Goal: Task Accomplishment & Management: Use online tool/utility

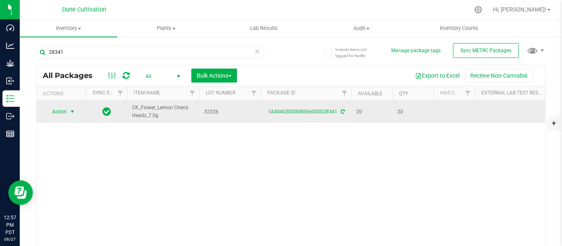
type input "28341"
click at [73, 113] on span "select" at bounding box center [72, 112] width 7 height 7
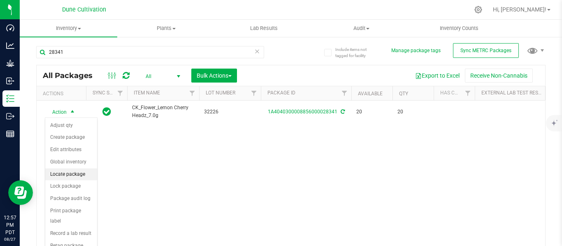
click at [62, 175] on li "Locate package" at bounding box center [71, 175] width 52 height 12
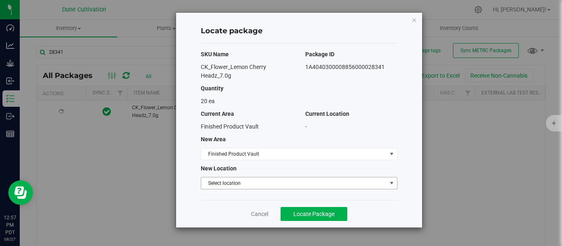
click at [232, 185] on span "Select location" at bounding box center [293, 184] width 185 height 12
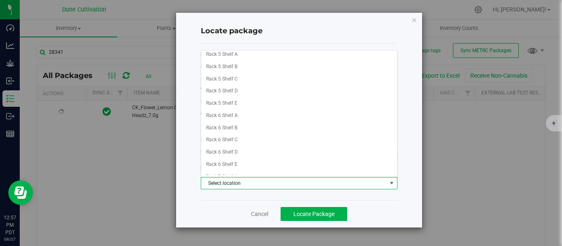
scroll to position [212, 0]
click at [231, 153] on li "Rack 6 Shelf D" at bounding box center [299, 151] width 196 height 12
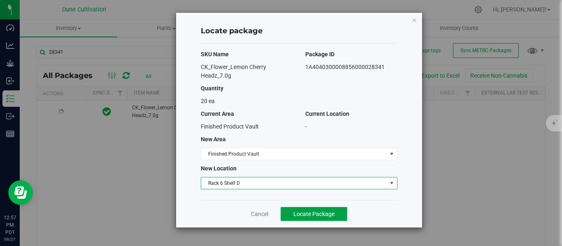
click at [306, 213] on span "Locate Package" at bounding box center [313, 214] width 41 height 7
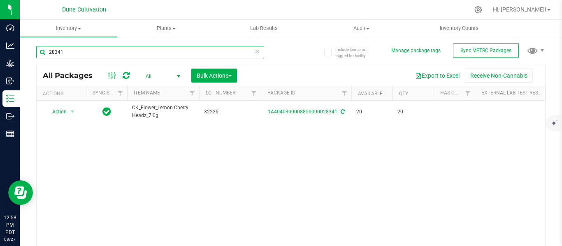
click at [108, 58] on input "28341" at bounding box center [150, 52] width 228 height 12
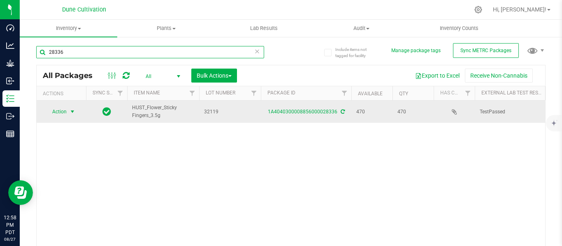
type input "28336"
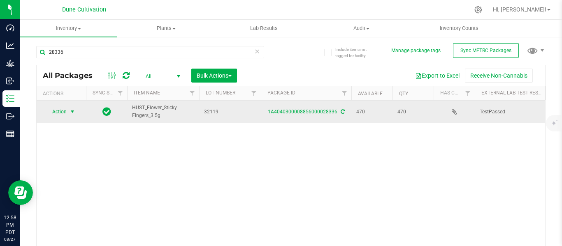
click at [71, 111] on span "select" at bounding box center [72, 112] width 7 height 7
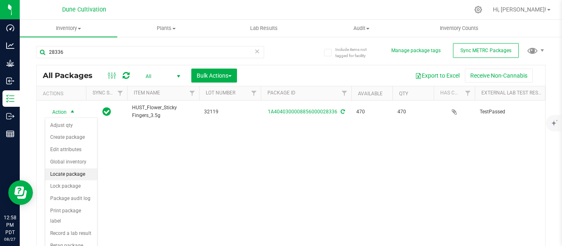
click at [77, 174] on li "Locate package" at bounding box center [71, 175] width 52 height 12
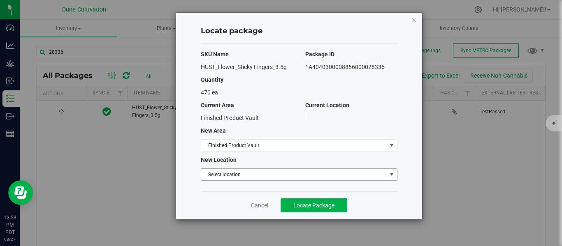
click at [296, 174] on span "Select location" at bounding box center [293, 175] width 185 height 12
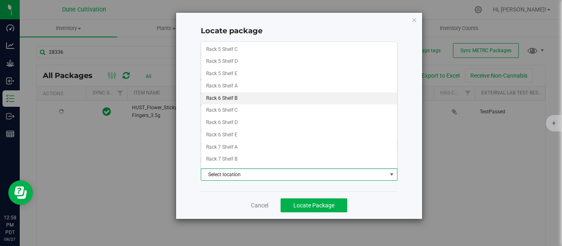
scroll to position [233, 0]
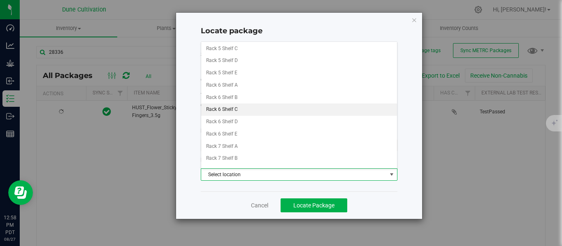
click at [238, 109] on li "Rack 6 Shelf C" at bounding box center [299, 110] width 196 height 12
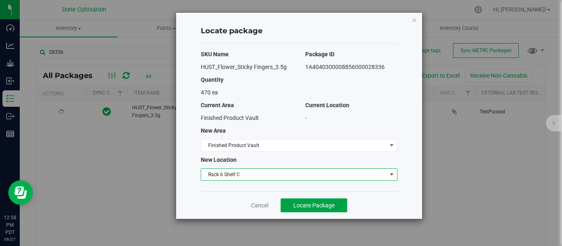
click at [326, 208] on span "Locate Package" at bounding box center [313, 205] width 41 height 7
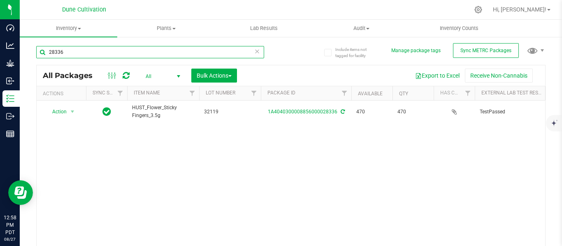
click at [114, 47] on input "28336" at bounding box center [150, 52] width 228 height 12
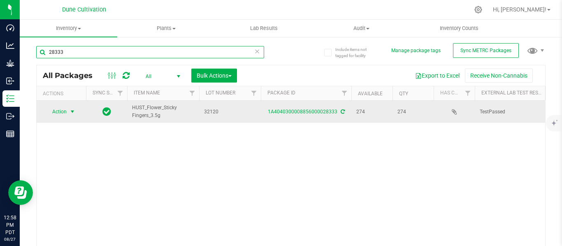
type input "28333"
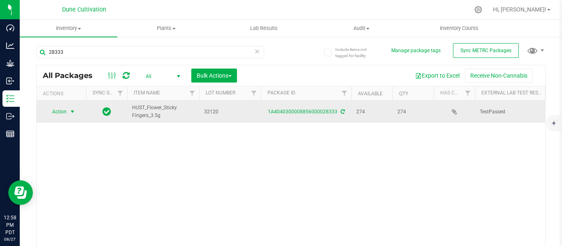
click at [72, 113] on span "select" at bounding box center [72, 112] width 7 height 7
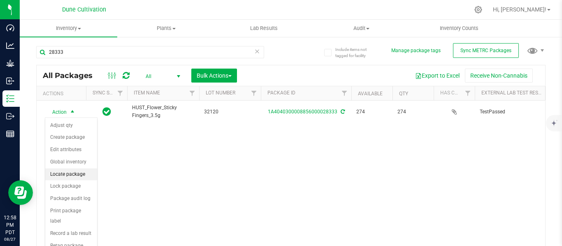
click at [69, 173] on li "Locate package" at bounding box center [71, 175] width 52 height 12
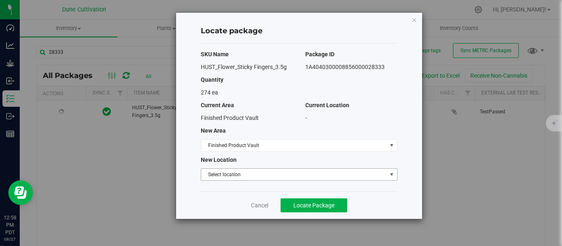
click at [238, 176] on span "Select location" at bounding box center [293, 175] width 185 height 12
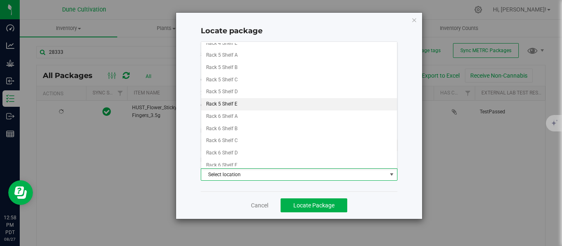
scroll to position [203, 0]
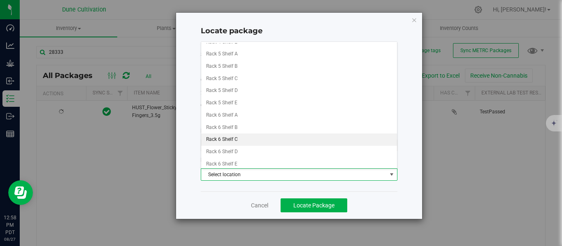
click at [228, 136] on li "Rack 6 Shelf C" at bounding box center [299, 140] width 196 height 12
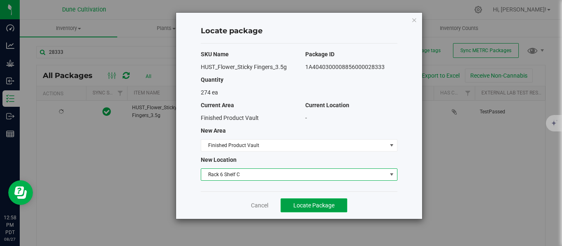
click at [319, 204] on span "Locate Package" at bounding box center [313, 205] width 41 height 7
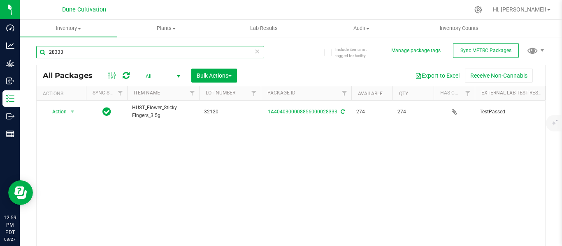
click at [76, 56] on input "28333" at bounding box center [150, 52] width 228 height 12
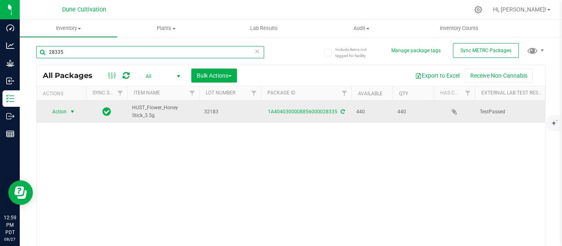
type input "28335"
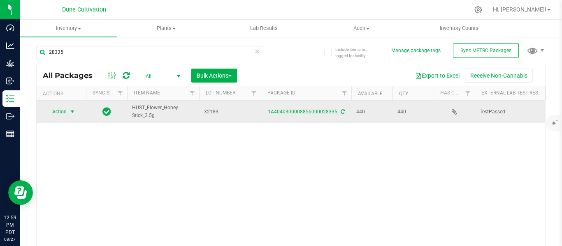
click at [72, 111] on span "select" at bounding box center [72, 112] width 7 height 7
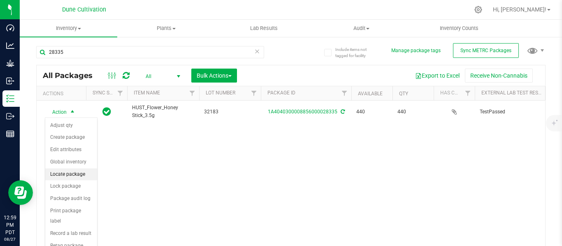
click at [70, 171] on li "Locate package" at bounding box center [71, 175] width 52 height 12
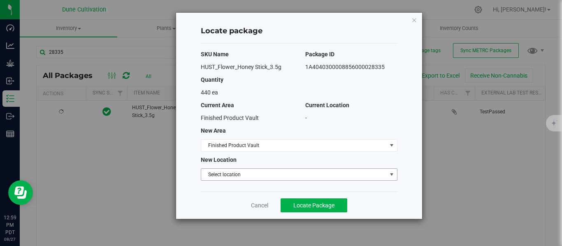
click at [220, 174] on span "Select location" at bounding box center [293, 175] width 185 height 12
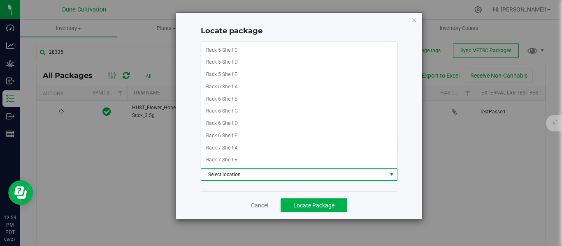
scroll to position [231, 0]
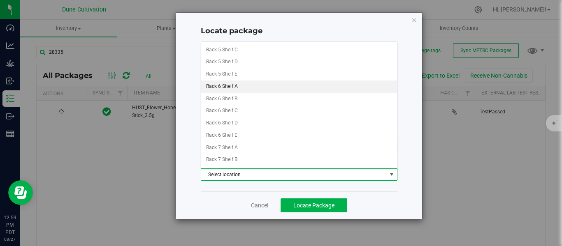
click at [230, 88] on li "Rack 6 Shelf A" at bounding box center [299, 87] width 196 height 12
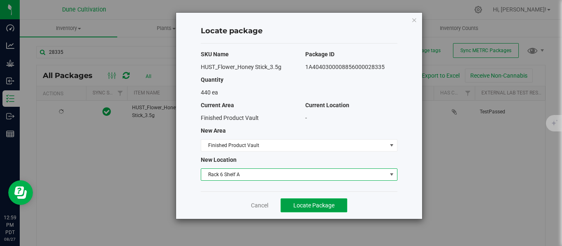
click at [300, 206] on span "Locate Package" at bounding box center [313, 205] width 41 height 7
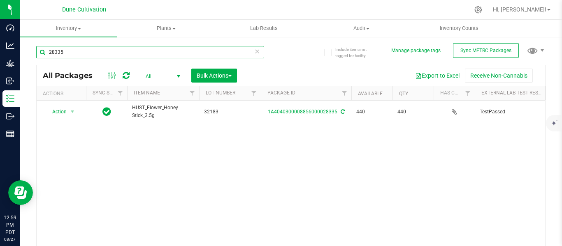
click at [162, 51] on input "28335" at bounding box center [150, 52] width 228 height 12
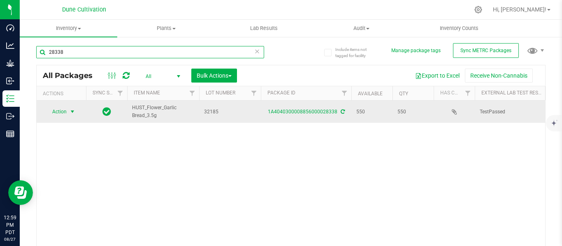
type input "28338"
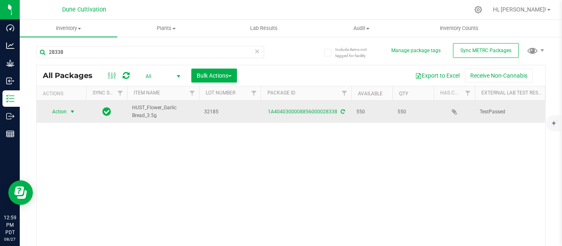
click at [72, 111] on span "select" at bounding box center [72, 112] width 7 height 7
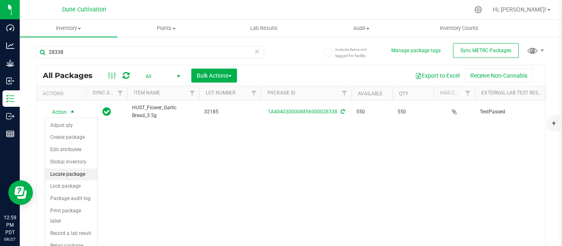
click at [62, 174] on li "Locate package" at bounding box center [71, 175] width 52 height 12
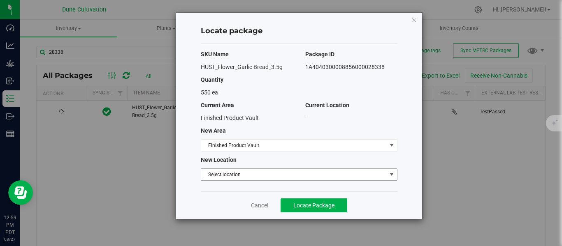
click at [241, 176] on span "Select location" at bounding box center [293, 175] width 185 height 12
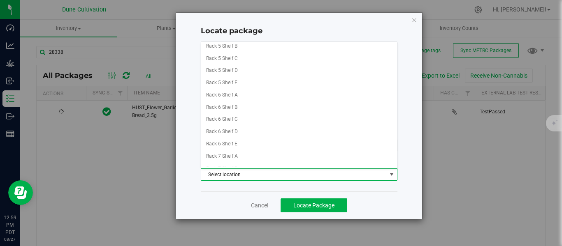
scroll to position [224, 0]
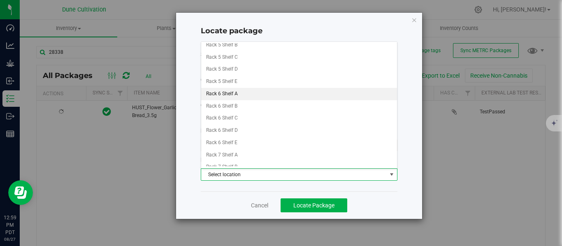
click at [242, 95] on li "Rack 6 Shelf A" at bounding box center [299, 94] width 196 height 12
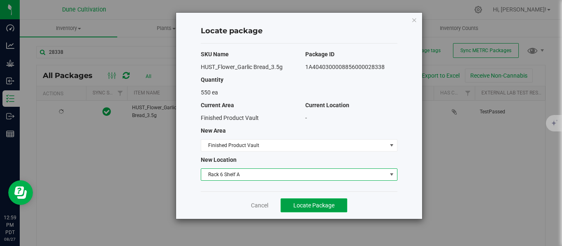
click at [320, 205] on span "Locate Package" at bounding box center [313, 205] width 41 height 7
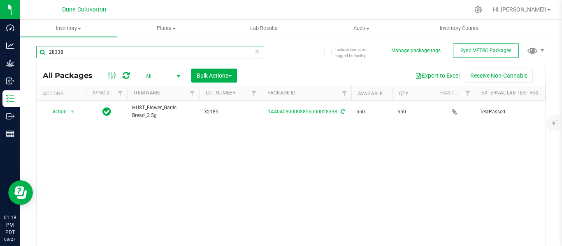
click at [78, 53] on input "28338" at bounding box center [150, 52] width 228 height 12
type input "2"
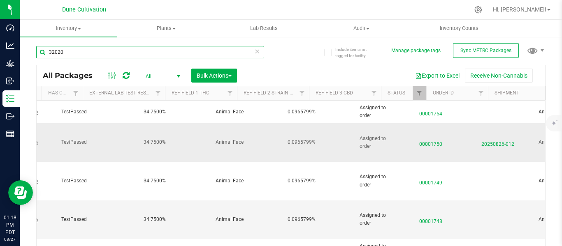
scroll to position [0, 433]
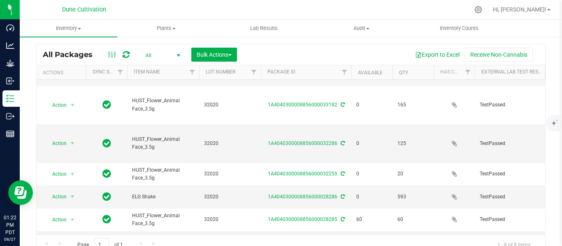
type input "32020"
